Goal: Task Accomplishment & Management: Complete application form

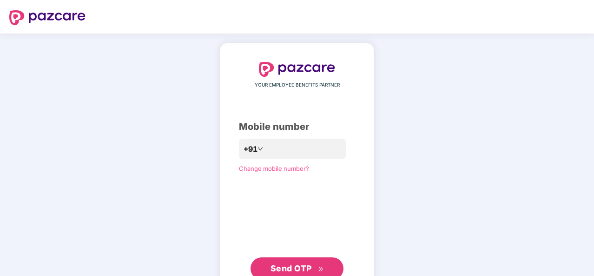
click at [279, 136] on div "YOUR EMPLOYEE BENEFITS PARTNER Mobile number +91 Change mobile number? Send OTP" at bounding box center [297, 171] width 116 height 218
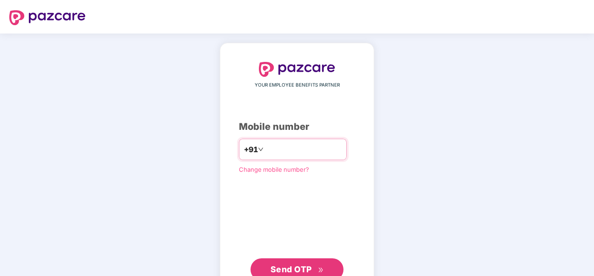
click at [277, 147] on input "number" at bounding box center [304, 149] width 76 height 15
type input "**********"
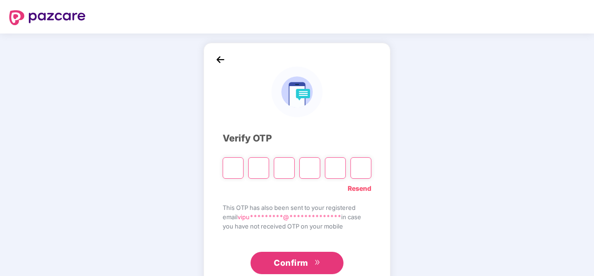
type input "*"
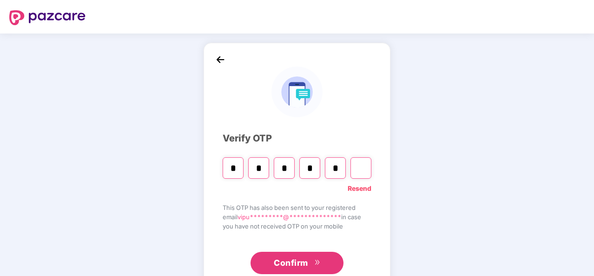
type input "*"
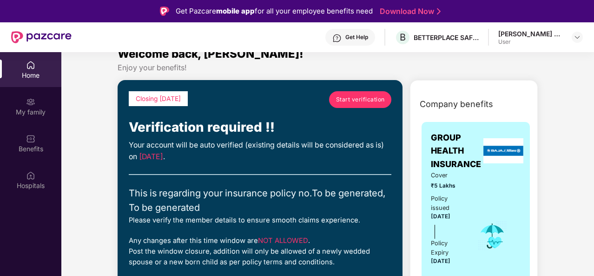
scroll to position [12, 0]
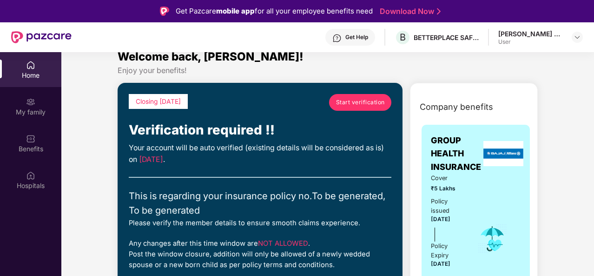
click at [364, 106] on span "Start verification" at bounding box center [360, 102] width 49 height 9
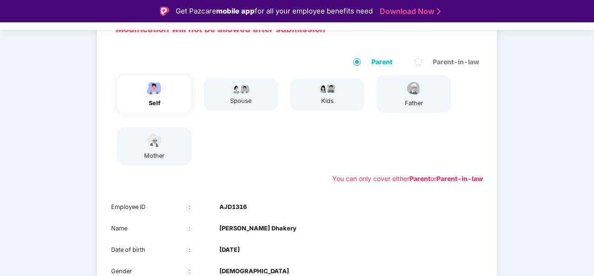
scroll to position [168, 0]
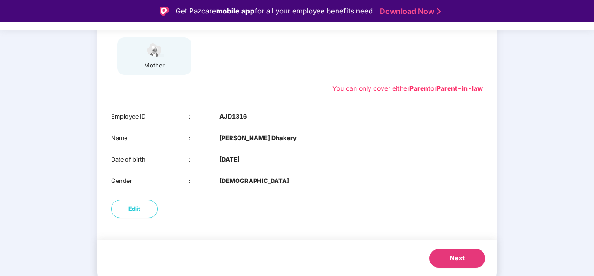
click at [475, 259] on button "Next" at bounding box center [458, 258] width 56 height 19
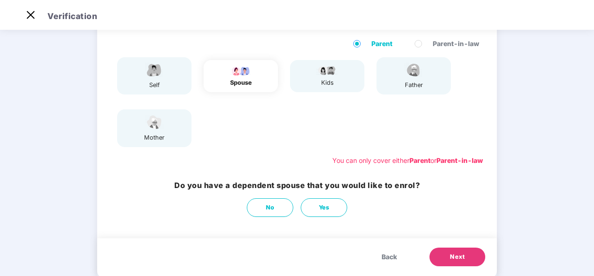
scroll to position [75, 0]
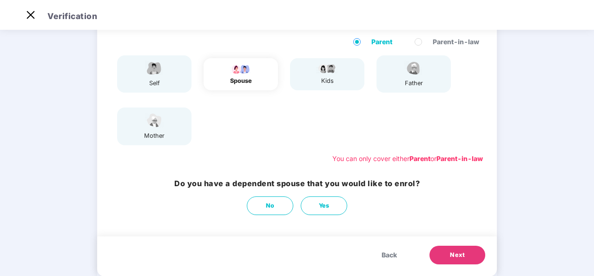
click at [200, 182] on h3 "Do you have a dependent spouse that you would like to enrol?" at bounding box center [297, 184] width 246 height 12
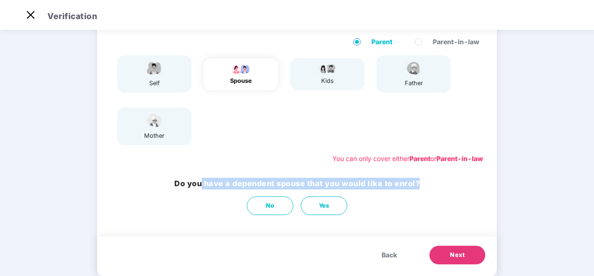
drag, startPoint x: 200, startPoint y: 182, endPoint x: 402, endPoint y: 191, distance: 202.5
click at [402, 191] on div "Do you have a dependent spouse that you would like to enrol? No Yes" at bounding box center [297, 196] width 246 height 37
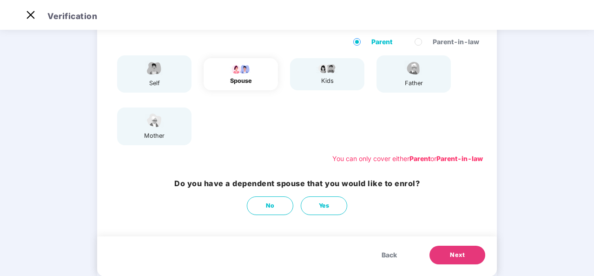
click at [437, 204] on div "Do you have a dependent spouse that you would like to enrol? No Yes" at bounding box center [297, 196] width 400 height 47
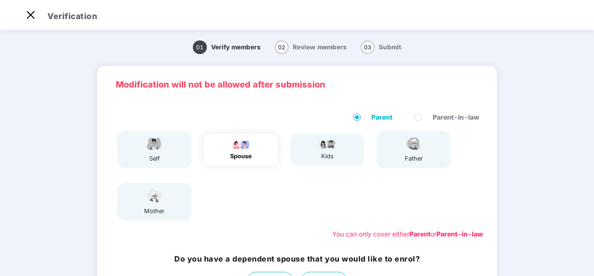
scroll to position [94, 0]
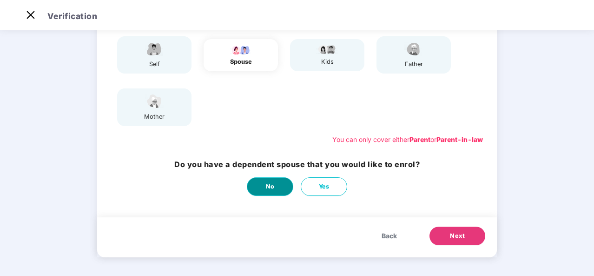
click at [276, 189] on button "No" at bounding box center [270, 186] width 47 height 19
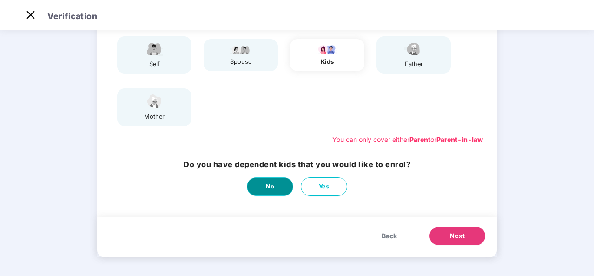
scroll to position [0, 0]
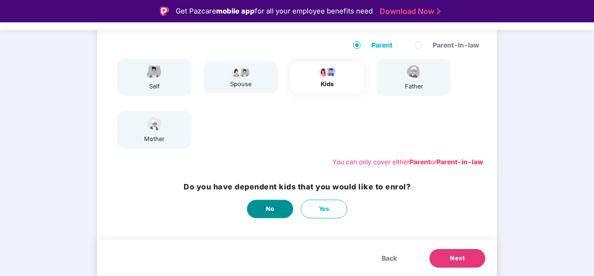
click at [274, 215] on button "No" at bounding box center [270, 209] width 47 height 19
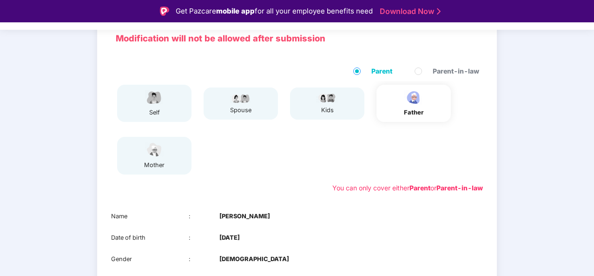
scroll to position [147, 0]
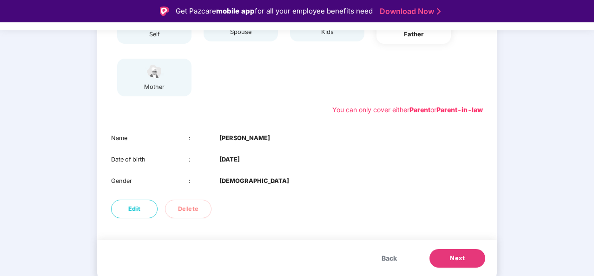
click at [386, 267] on button "Back" at bounding box center [390, 258] width 34 height 19
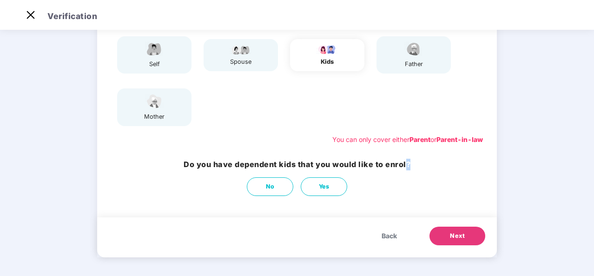
scroll to position [94, 0]
click at [386, 267] on div "Modification will not be allowed after submission Parent Parent-in-law self spo…" at bounding box center [297, 119] width 400 height 295
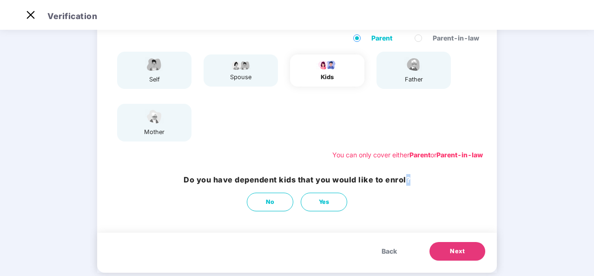
scroll to position [79, 0]
click at [386, 247] on span "Back" at bounding box center [389, 252] width 15 height 10
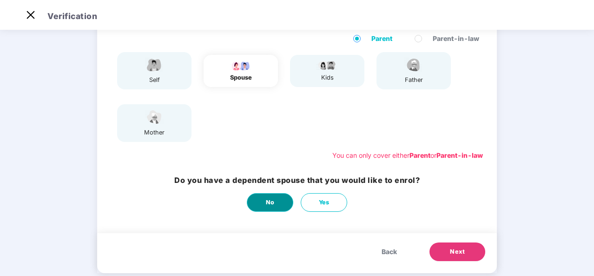
click at [272, 199] on span "No" at bounding box center [270, 202] width 9 height 9
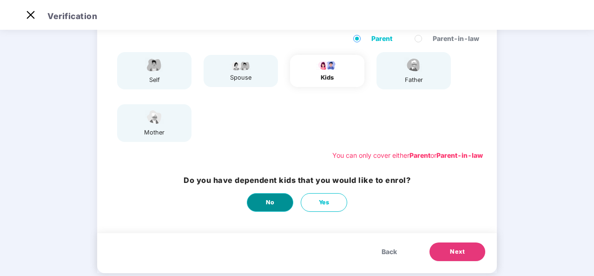
scroll to position [0, 0]
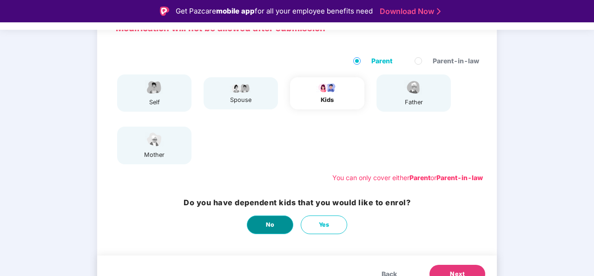
click at [273, 225] on span "No" at bounding box center [270, 224] width 9 height 9
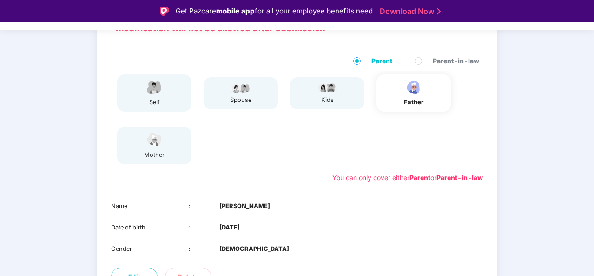
scroll to position [147, 0]
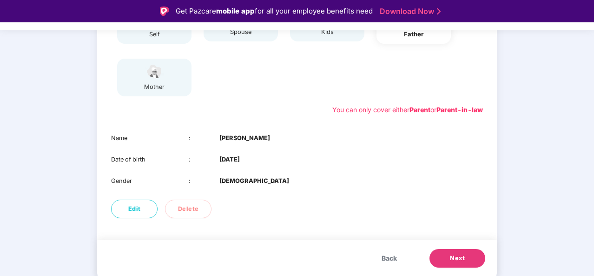
click at [463, 259] on span "Next" at bounding box center [457, 258] width 15 height 9
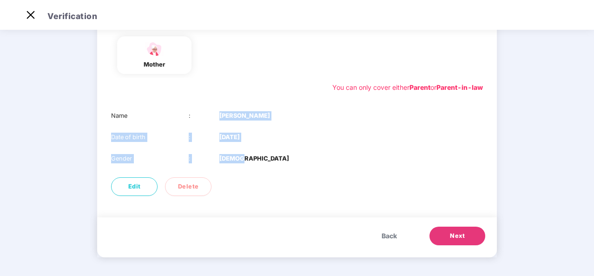
drag, startPoint x: 211, startPoint y: 115, endPoint x: 259, endPoint y: 171, distance: 72.9
click at [259, 171] on div "Name : Reena Singh Date of birth : 01 Jan 1978 Gender : FEMALE" at bounding box center [297, 137] width 400 height 71
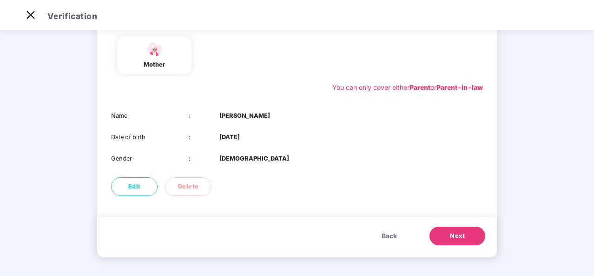
click at [382, 181] on div "Edit Delete" at bounding box center [297, 187] width 400 height 28
click at [458, 237] on span "Next" at bounding box center [457, 235] width 15 height 9
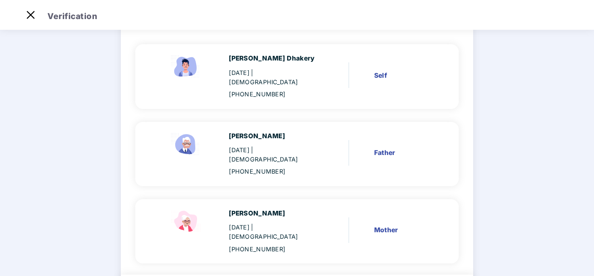
scroll to position [116, 0]
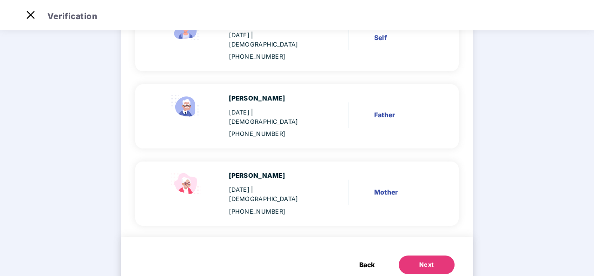
click at [420, 260] on div "Next" at bounding box center [427, 264] width 15 height 9
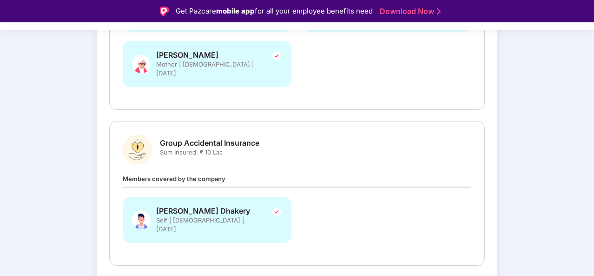
scroll to position [266, 0]
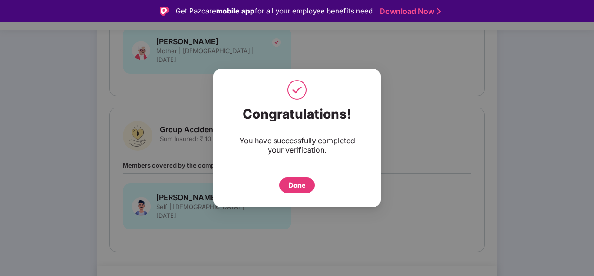
click at [297, 186] on div "Done" at bounding box center [297, 185] width 17 height 10
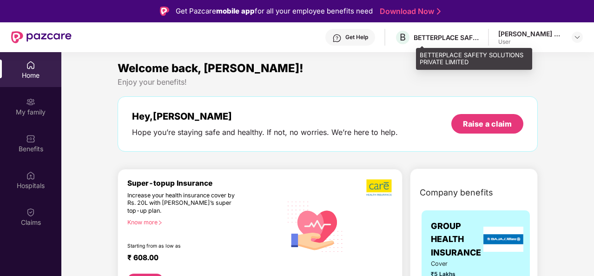
click at [479, 37] on div "BETTERPLACE SAFETY SOLUTIONS PRIVATE LIMITED" at bounding box center [446, 37] width 65 height 9
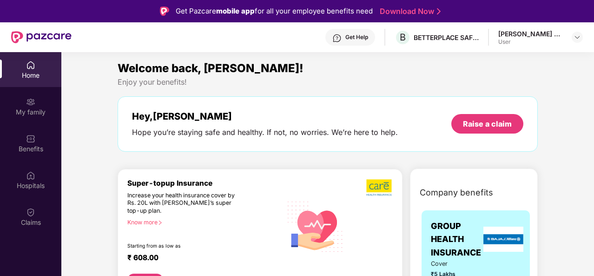
click at [548, 29] on div "[PERSON_NAME] Dhakery" at bounding box center [531, 33] width 65 height 9
click at [576, 36] on img at bounding box center [577, 36] width 7 height 7
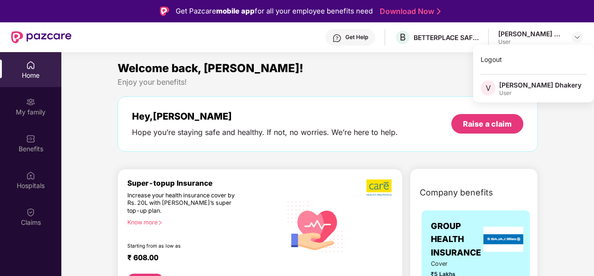
click at [330, 86] on div "Enjoy your benefits!" at bounding box center [328, 82] width 421 height 10
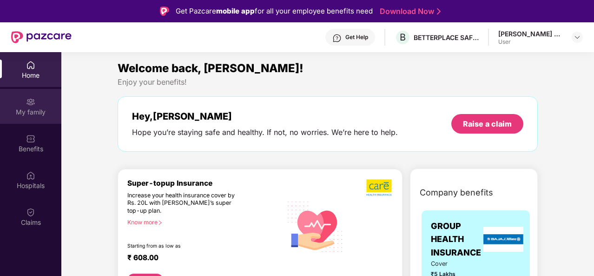
click at [25, 114] on div "My family" at bounding box center [30, 111] width 61 height 9
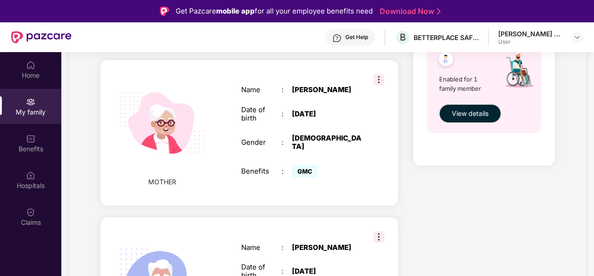
scroll to position [435, 0]
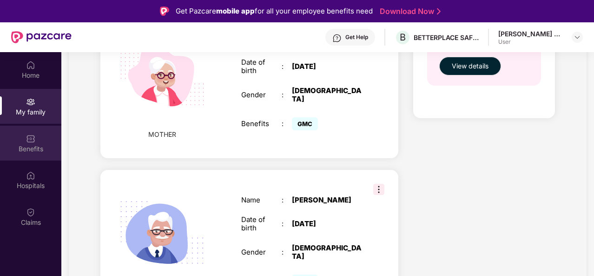
click at [35, 134] on img at bounding box center [30, 138] width 9 height 9
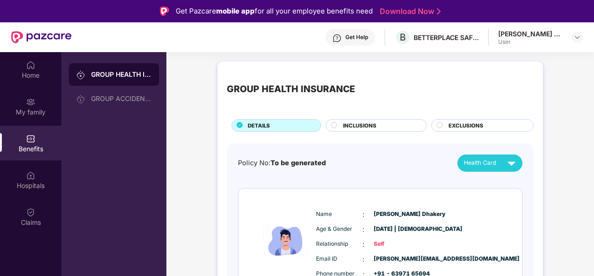
click at [361, 128] on span "INCLUSIONS" at bounding box center [359, 125] width 33 height 8
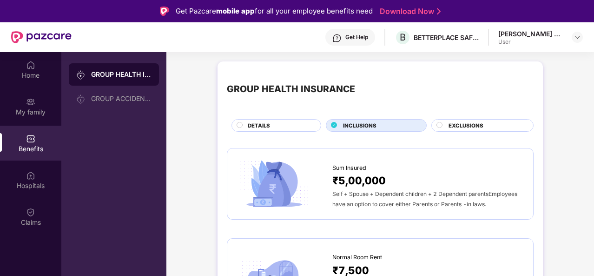
click at [473, 120] on div "EXCLUSIONS" at bounding box center [483, 125] width 102 height 13
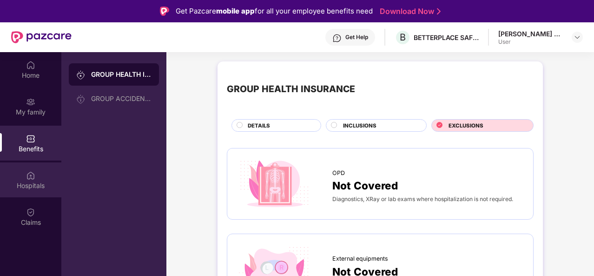
click at [35, 177] on div "Hospitals" at bounding box center [30, 179] width 61 height 35
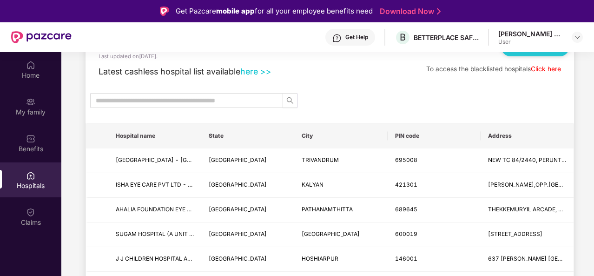
scroll to position [51, 0]
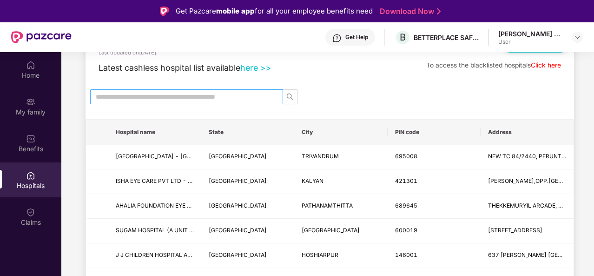
click at [214, 101] on span at bounding box center [186, 96] width 193 height 15
click at [214, 96] on input "text" at bounding box center [183, 97] width 174 height 10
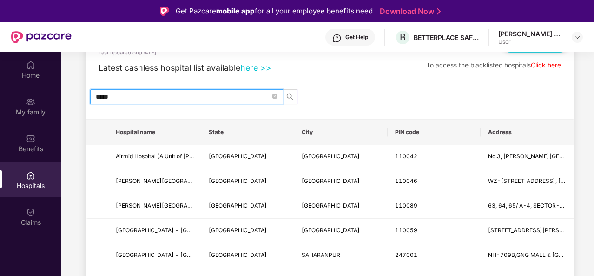
scroll to position [74, 0]
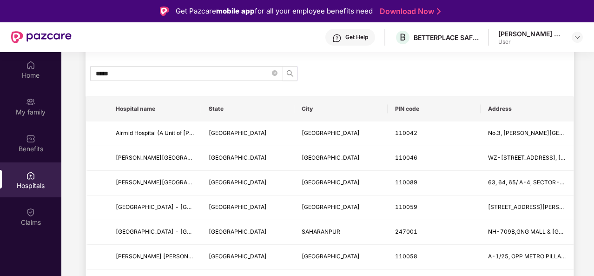
click at [310, 113] on th "City" at bounding box center [340, 108] width 93 height 25
click at [119, 76] on span "*****" at bounding box center [186, 73] width 193 height 15
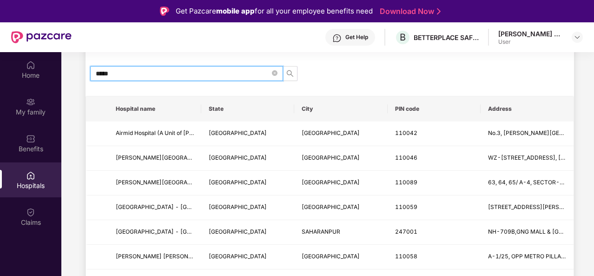
click at [119, 76] on input "*****" at bounding box center [183, 73] width 174 height 10
type input "****"
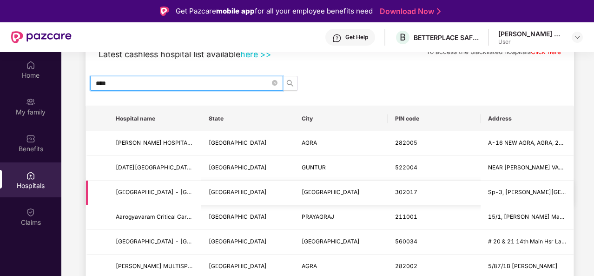
scroll to position [66, 0]
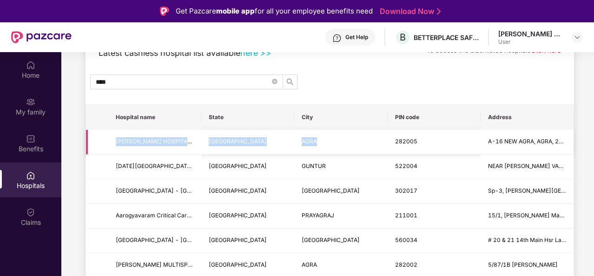
drag, startPoint x: 107, startPoint y: 140, endPoint x: 338, endPoint y: 142, distance: 230.7
click at [338, 142] on tr "[PERSON_NAME] HOSPITALS - [GEOGRAPHIC_DATA] [GEOGRAPHIC_DATA] AGRA 282005 A-16 …" at bounding box center [330, 142] width 488 height 25
click at [338, 142] on td "AGRA" at bounding box center [340, 142] width 93 height 25
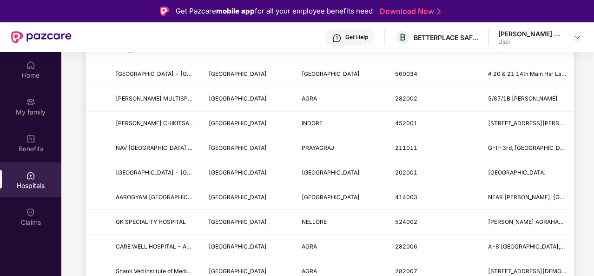
scroll to position [0, 0]
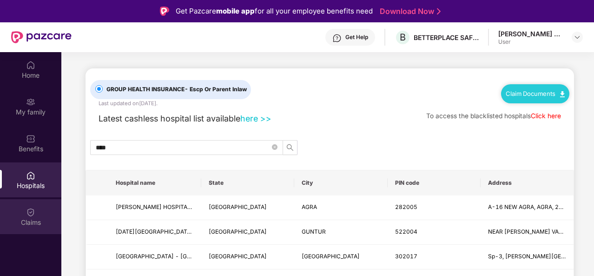
click at [33, 212] on img at bounding box center [30, 211] width 9 height 9
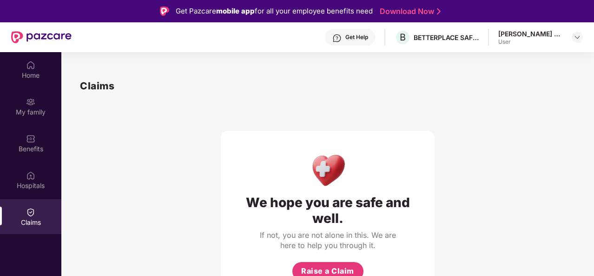
scroll to position [52, 0]
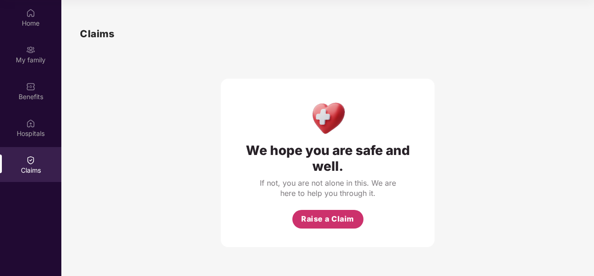
click at [340, 223] on span "Raise a Claim" at bounding box center [327, 219] width 53 height 12
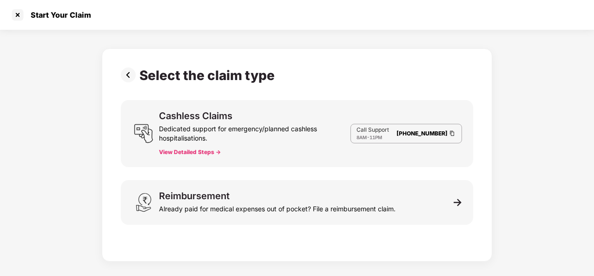
click at [215, 152] on button "View Detailed Steps ->" at bounding box center [190, 151] width 62 height 7
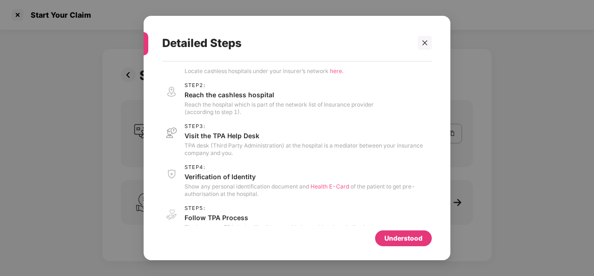
scroll to position [0, 0]
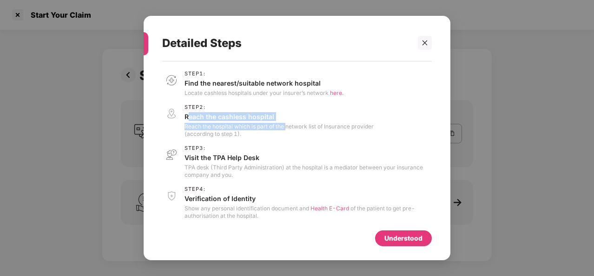
drag, startPoint x: 191, startPoint y: 118, endPoint x: 289, endPoint y: 127, distance: 99.1
click at [289, 127] on div "Step 2 : Reach the cashless hospital Reach the hospital which is part of the ne…" at bounding box center [279, 120] width 189 height 33
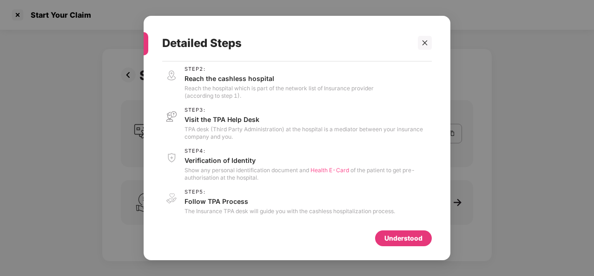
click at [398, 227] on div "Understood" at bounding box center [297, 236] width 270 height 20
click at [403, 237] on div "Understood" at bounding box center [404, 238] width 38 height 10
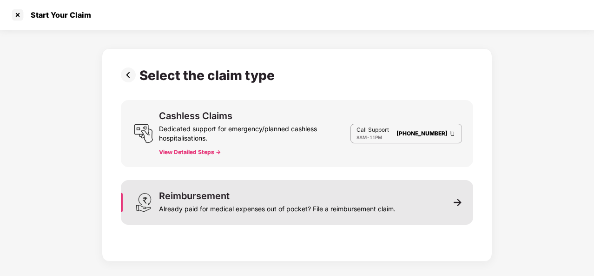
click at [432, 201] on div "Reimbursement Already paid for medical expenses out of pocket? File a reimburse…" at bounding box center [297, 202] width 353 height 45
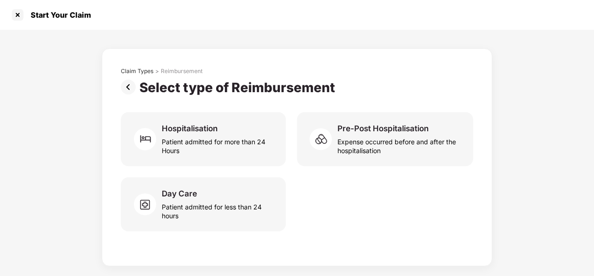
click at [129, 87] on img at bounding box center [130, 87] width 19 height 15
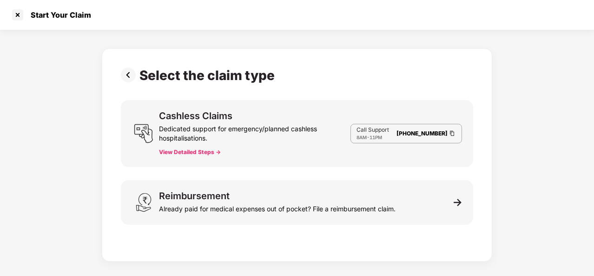
click at [127, 80] on img at bounding box center [130, 74] width 19 height 15
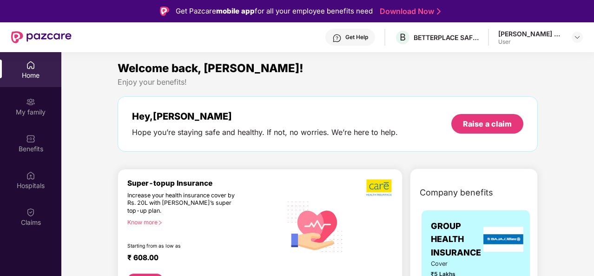
click at [553, 33] on div "[PERSON_NAME] Dhakery" at bounding box center [531, 33] width 65 height 9
click at [569, 36] on div "[PERSON_NAME] Dhakery User" at bounding box center [541, 37] width 85 height 16
click at [577, 34] on img at bounding box center [577, 36] width 7 height 7
